Goal: Check status: Check status

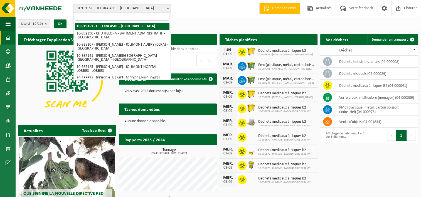
click at [166, 9] on span at bounding box center [168, 7] width 6 height 7
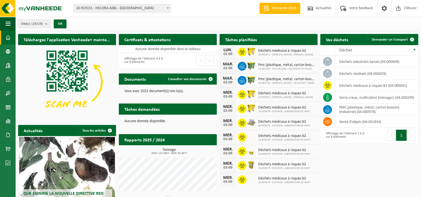
click at [166, 10] on span at bounding box center [168, 7] width 6 height 7
click at [167, 8] on b at bounding box center [168, 8] width 2 height 1
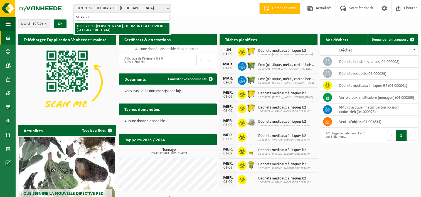
type input "987253"
select select "167053"
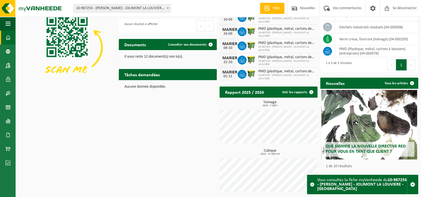
scroll to position [21, 0]
